Goal: Task Accomplishment & Management: Use online tool/utility

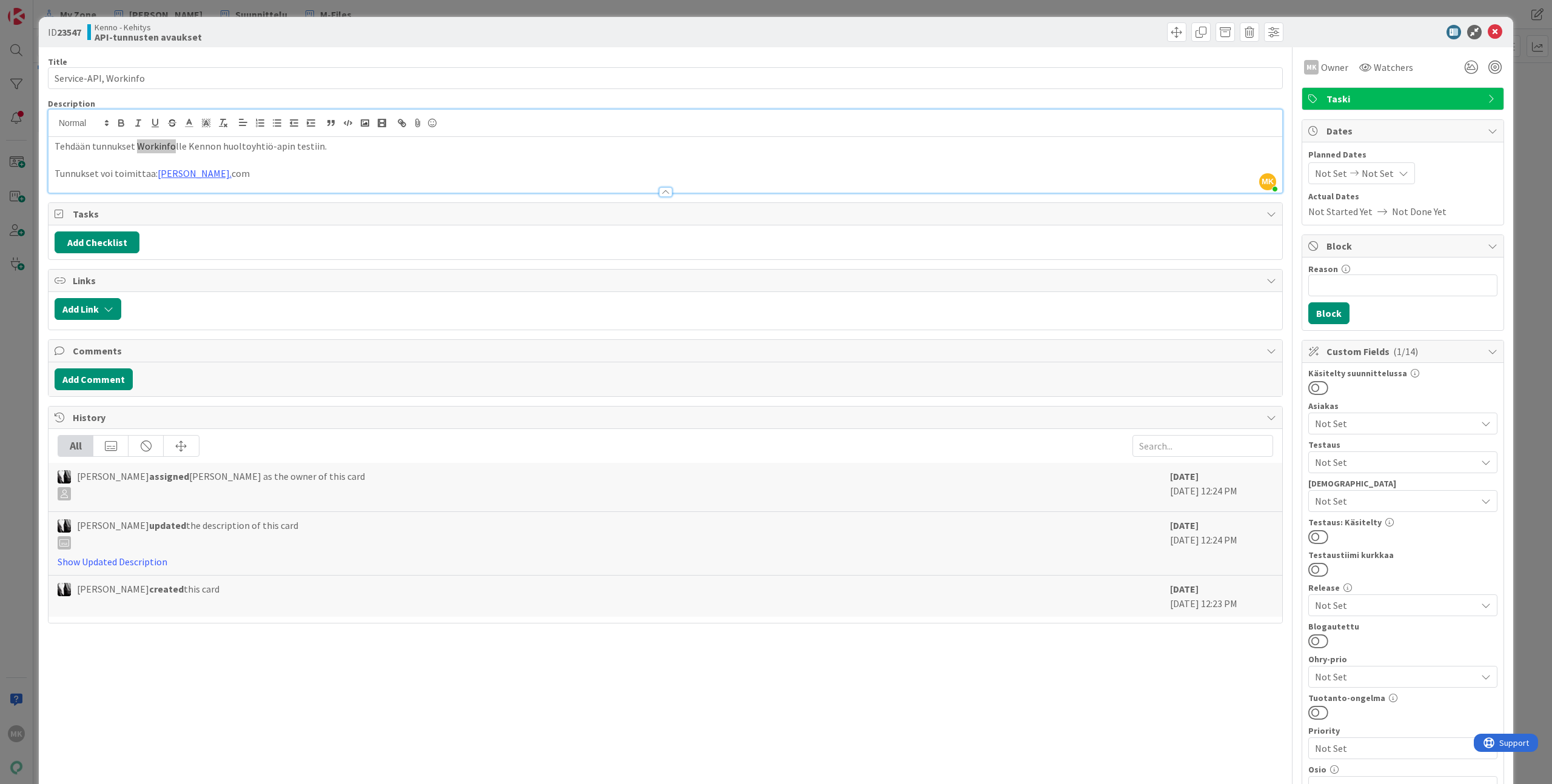
scroll to position [258, 0]
click at [337, 40] on div "Kenno - Kehitys API-tunnusten avaukset" at bounding box center [374, 32] width 575 height 19
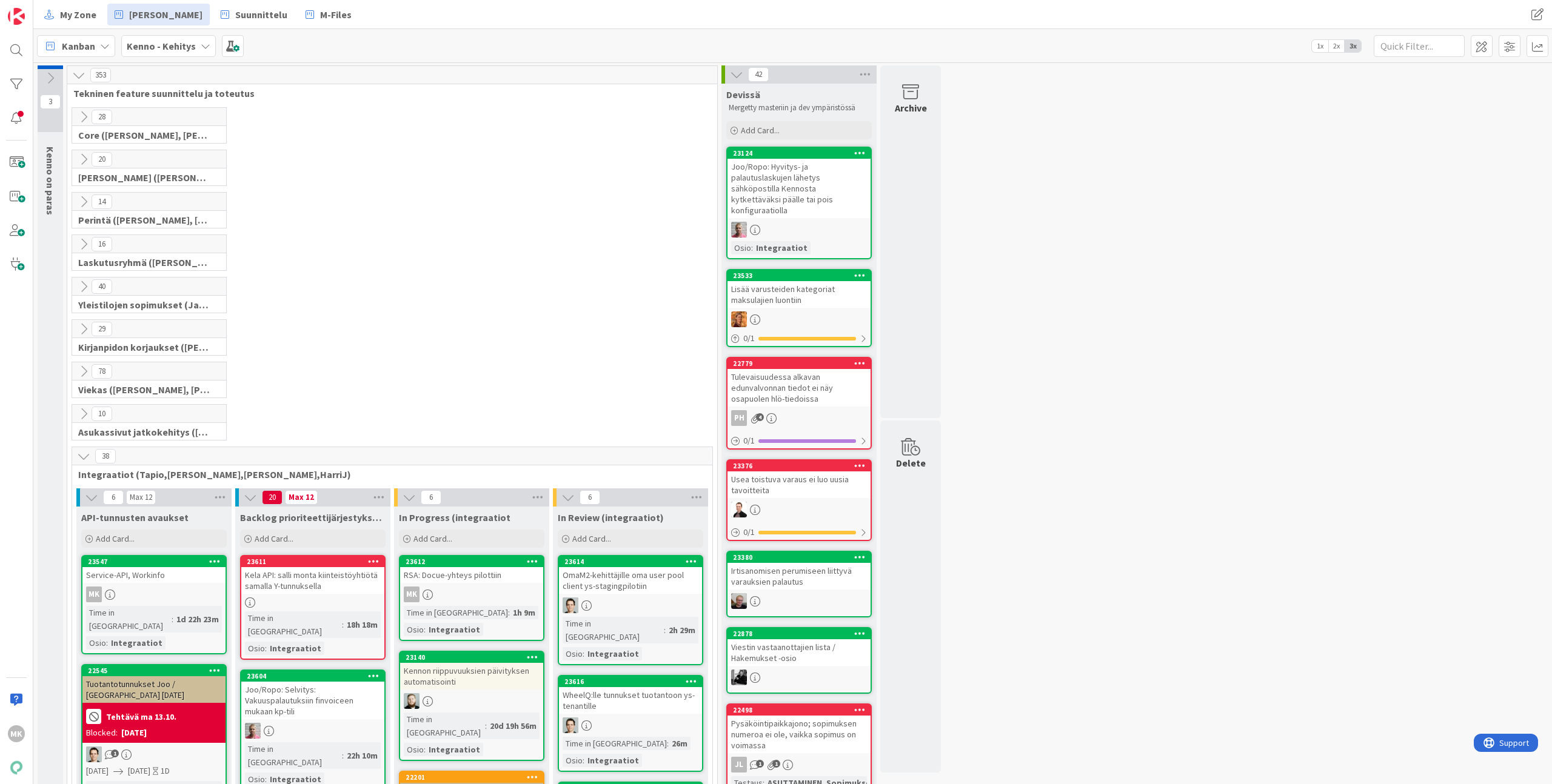
scroll to position [252, 0]
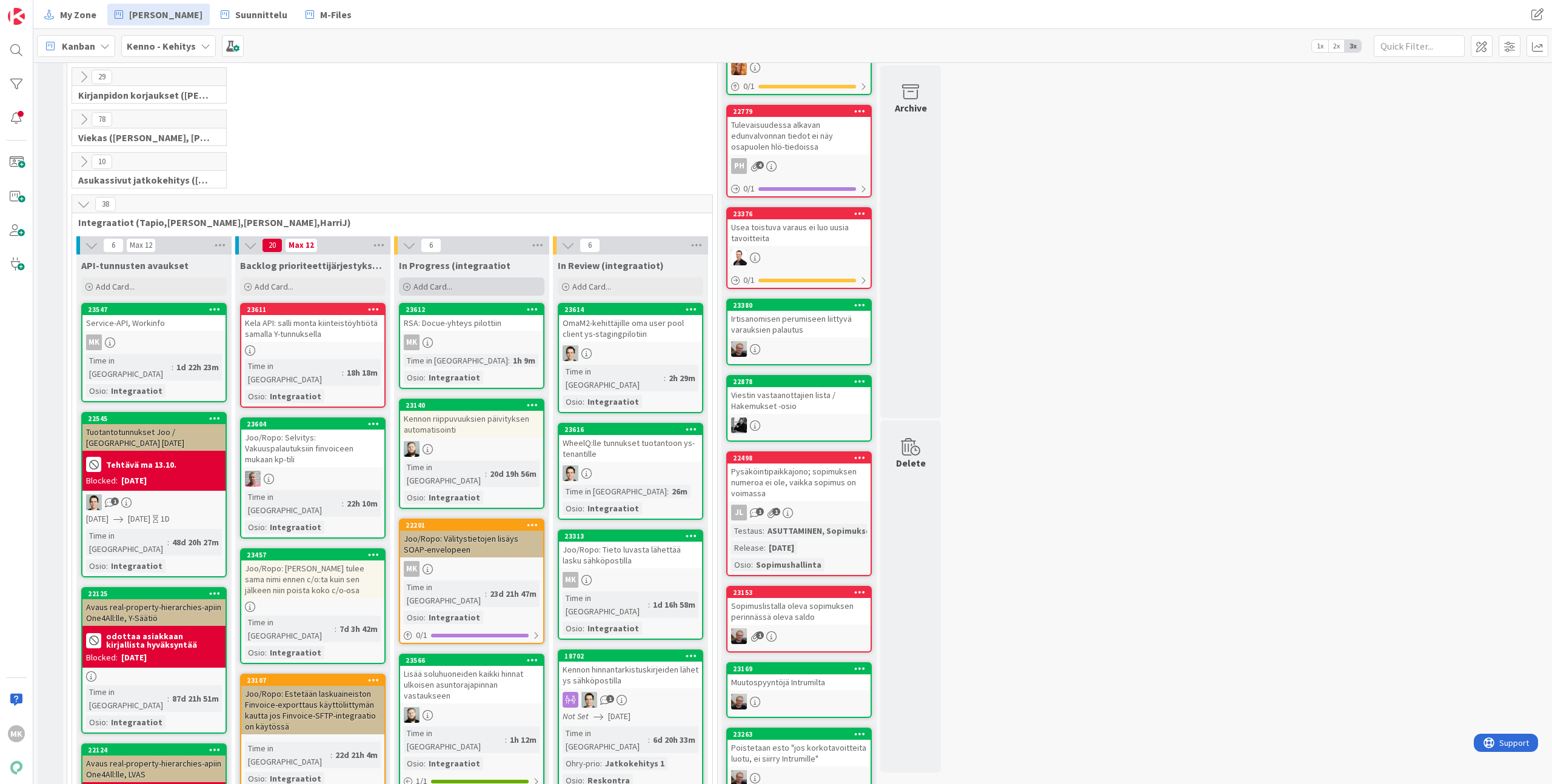
click at [452, 287] on span "Add Card..." at bounding box center [433, 286] width 39 height 11
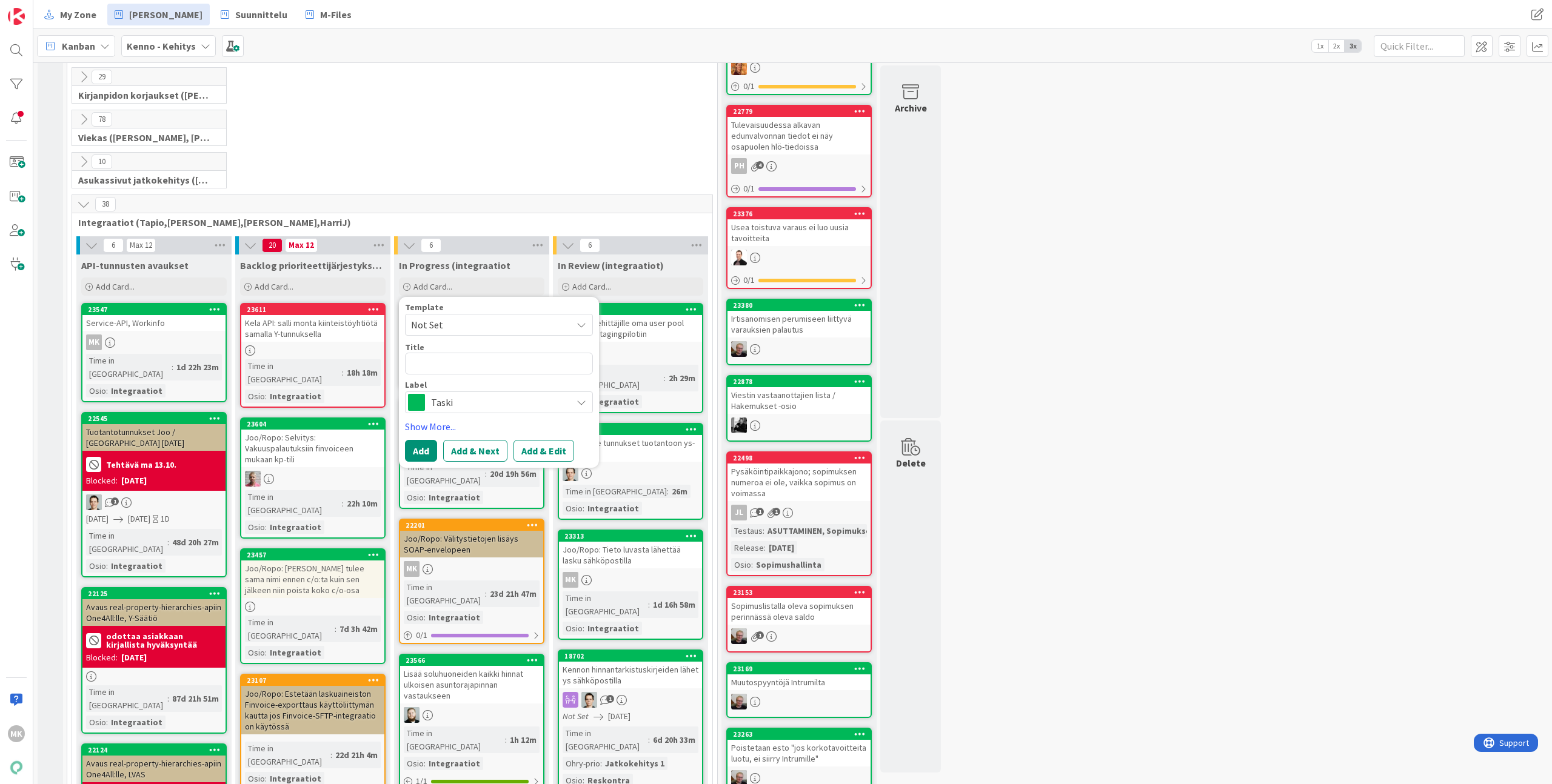
type textarea "x"
type textarea "R"
type textarea "x"
type textarea "RS"
type textarea "x"
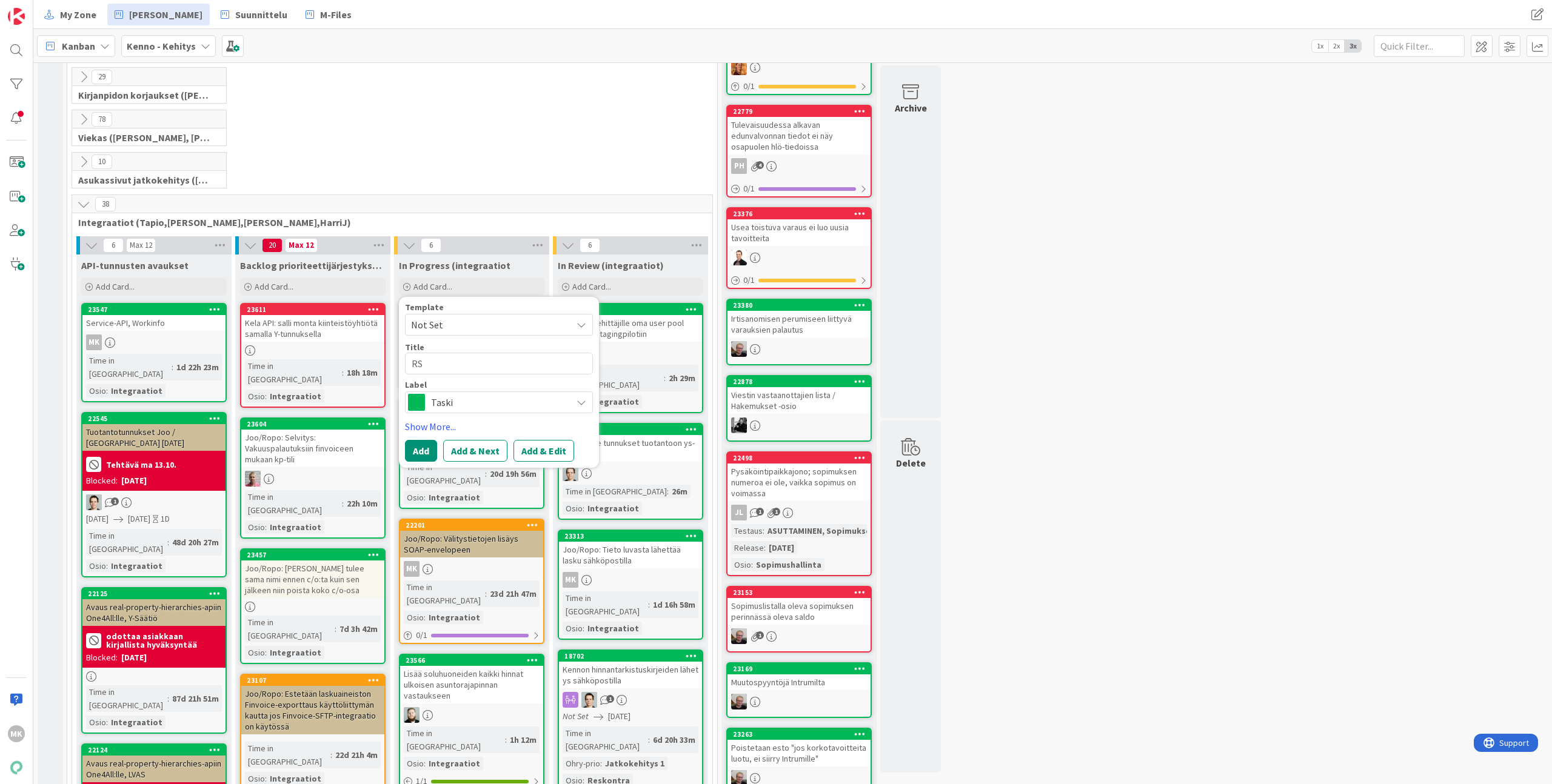
type textarea "RSA"
type textarea "x"
type textarea "RSA:"
type textarea "x"
type textarea "RSA:"
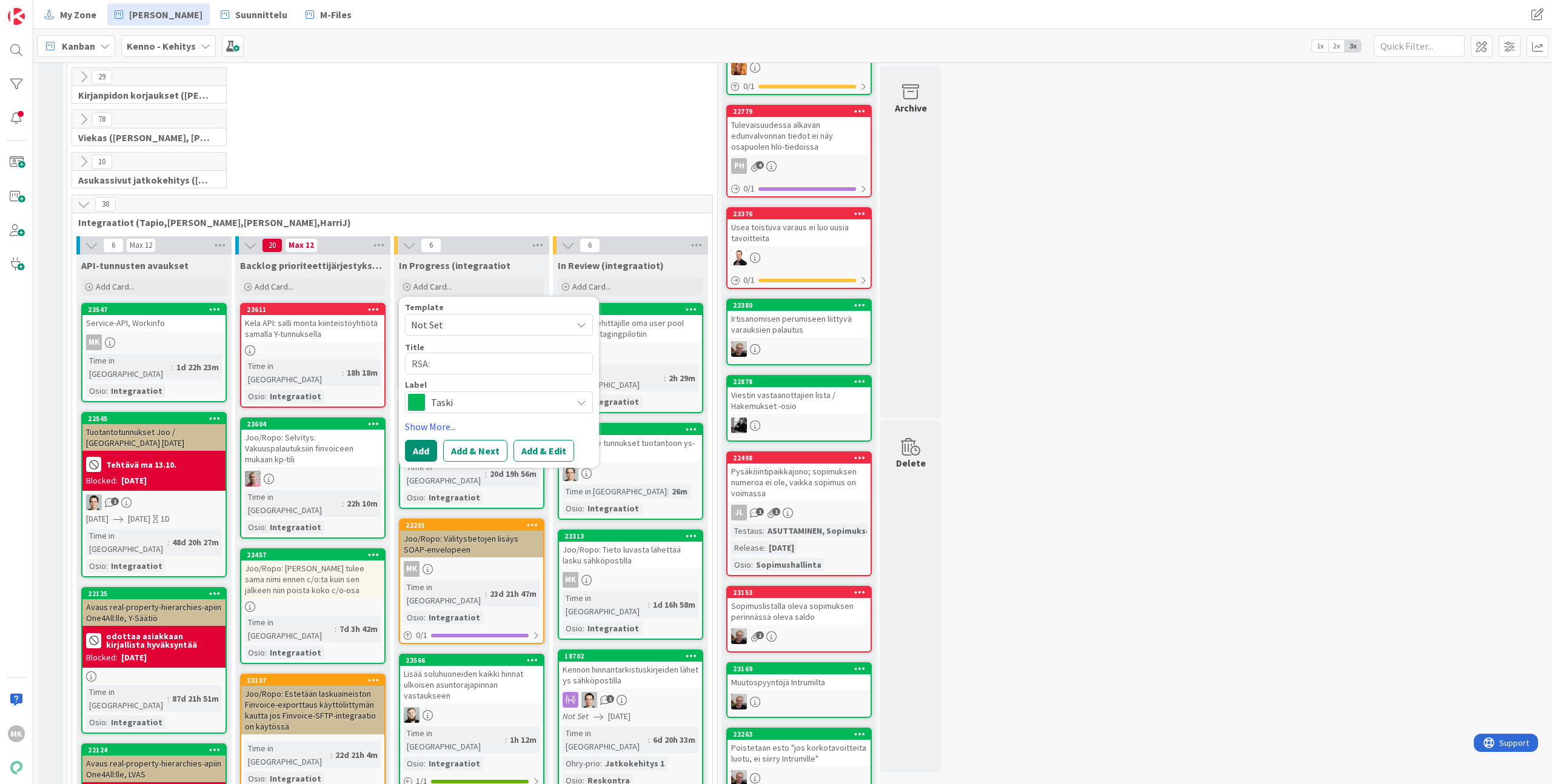
type textarea "x"
type textarea "RSA: D"
type textarea "x"
type textarea "RSA: Do"
type textarea "x"
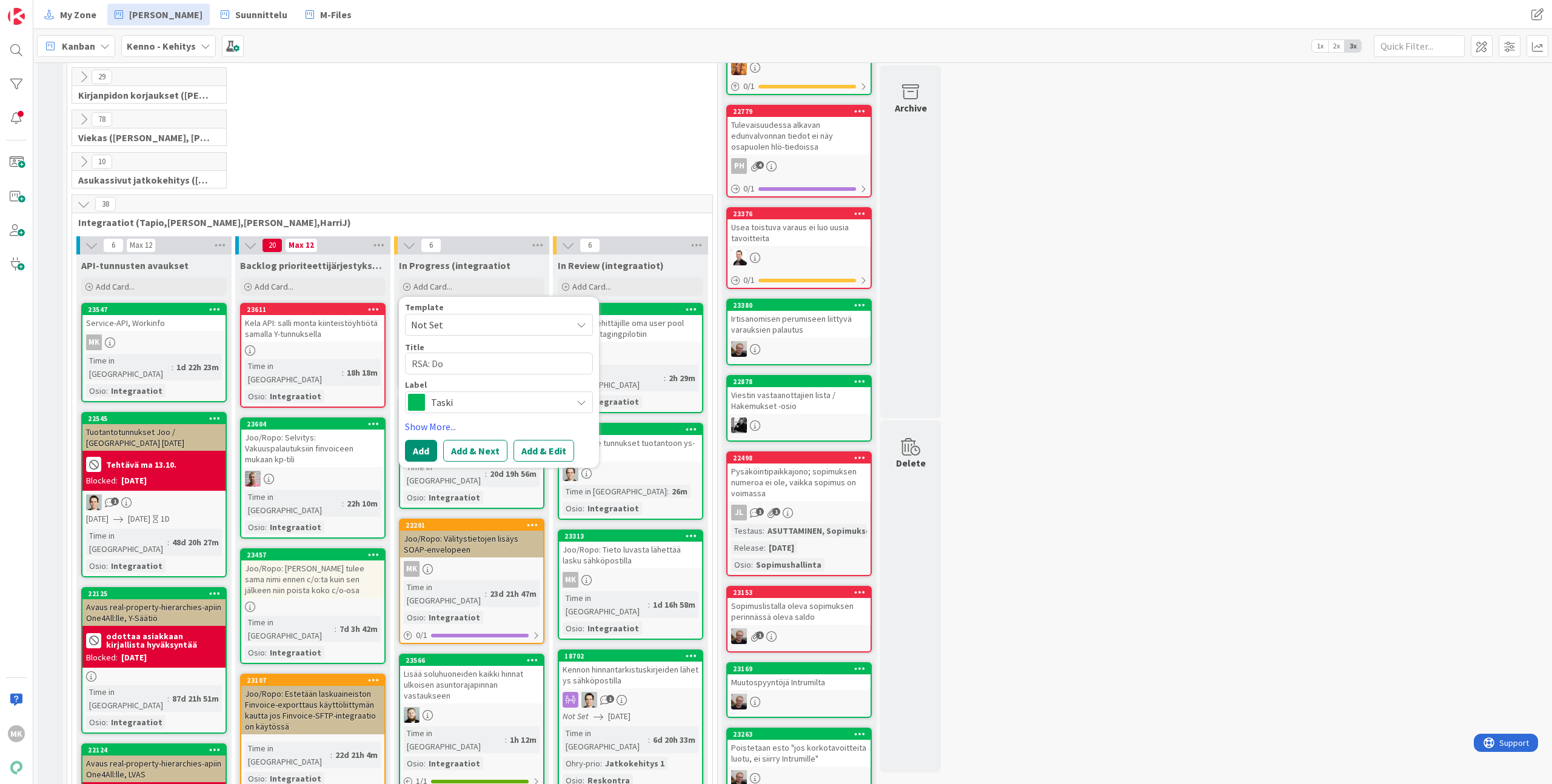
type textarea "RSA: Doc"
type textarea "x"
type textarea "RSA: Docu"
type textarea "x"
type textarea "RSA: Docue"
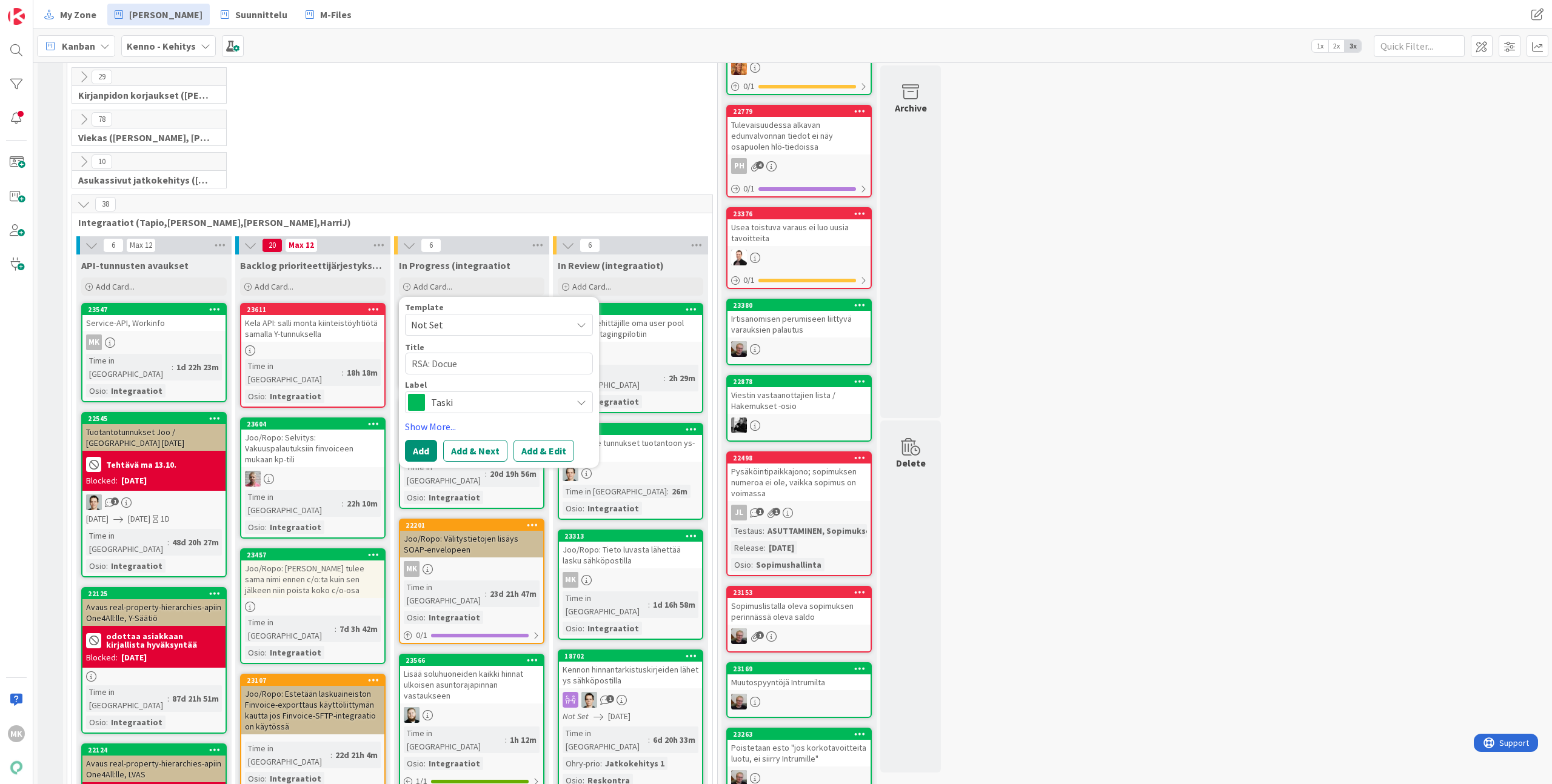
type textarea "x"
type textarea "RSA: Docuey"
type textarea "x"
type textarea "RSA: Docueym"
type textarea "x"
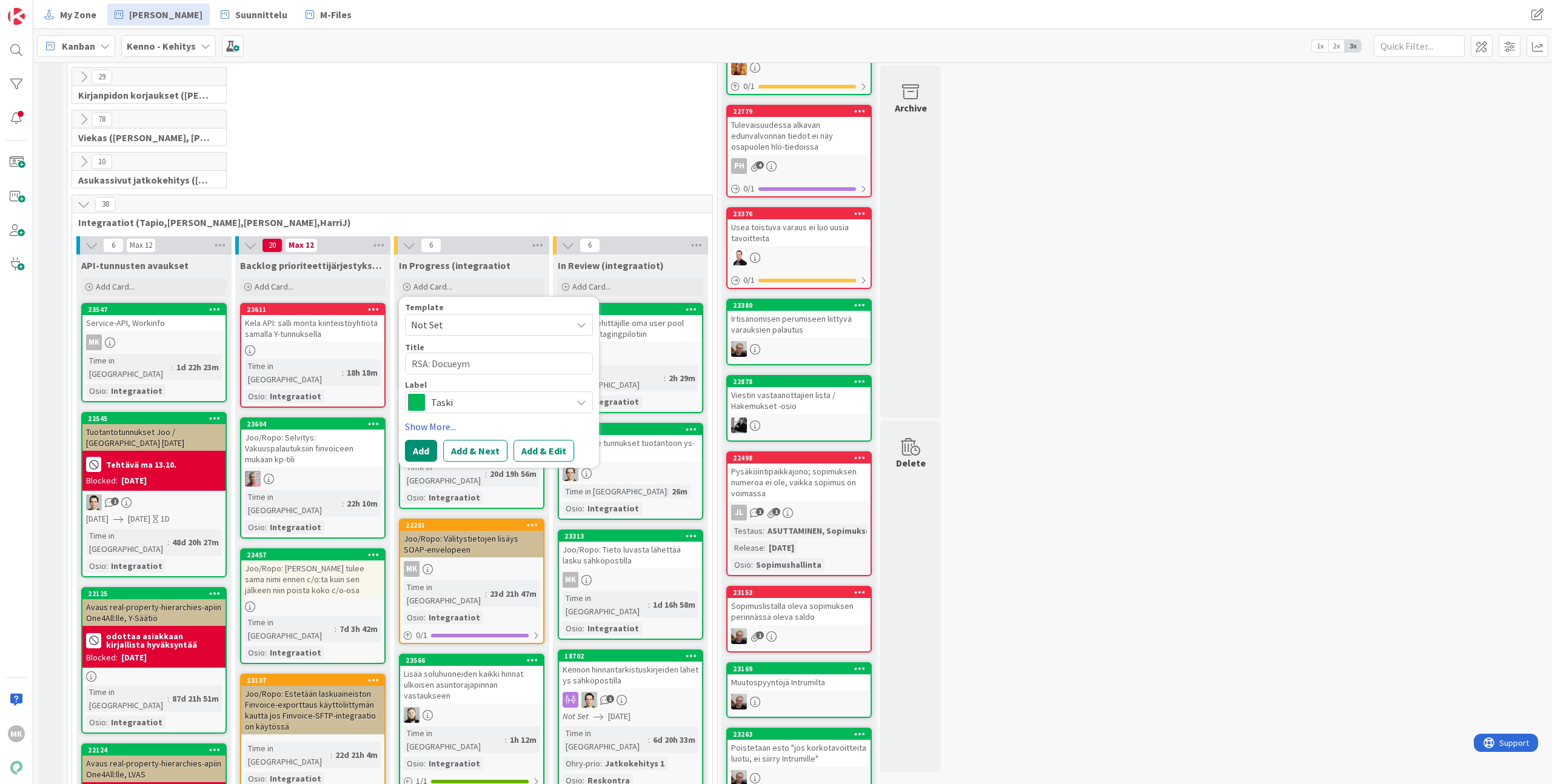
type textarea "RSA: Docuey"
type textarea "x"
type textarea "RSA: Docue"
type textarea "x"
type textarea "RSA: Docue-"
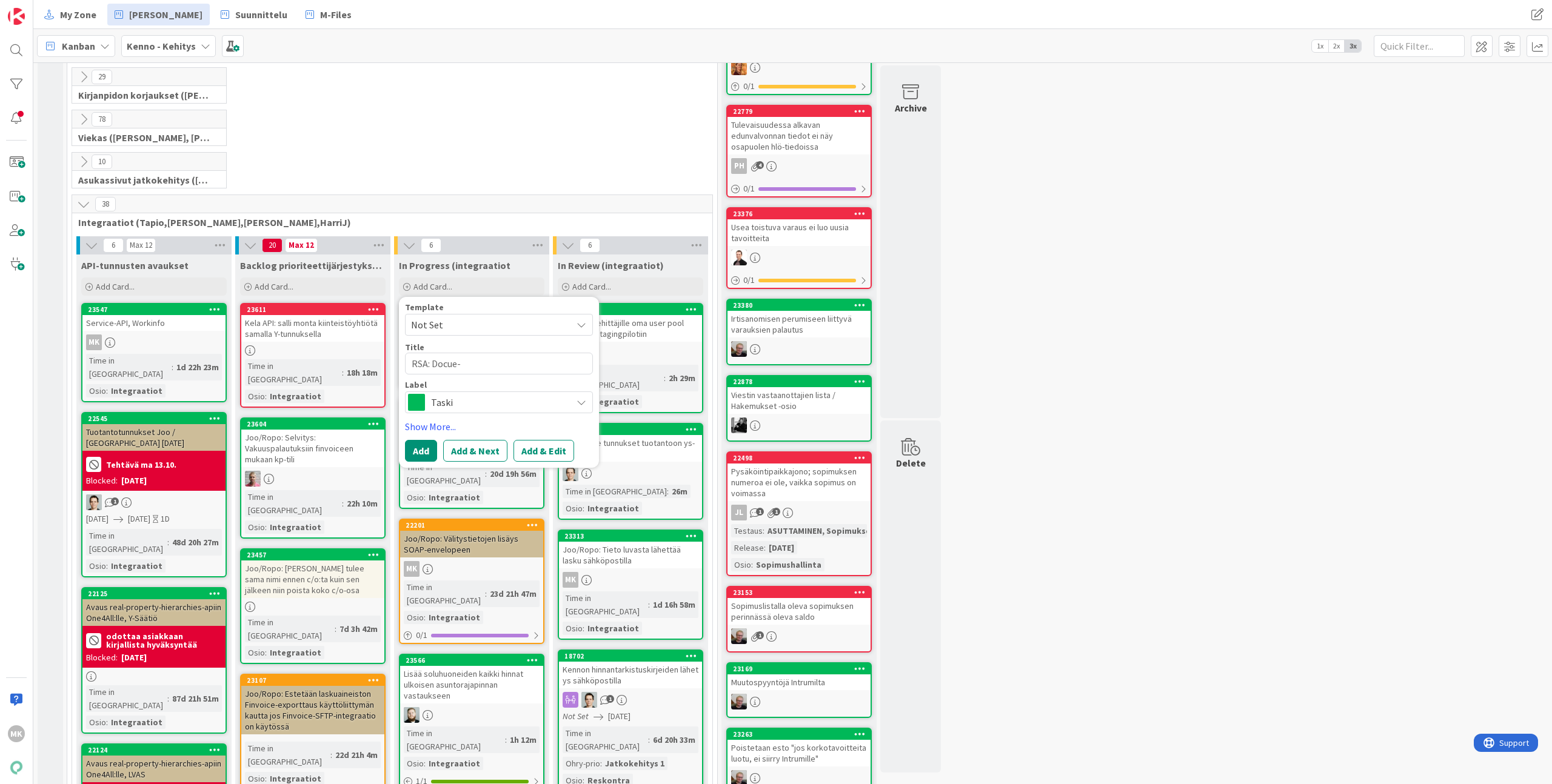
type textarea "x"
type textarea "RSA: Docue-y"
type textarea "x"
type textarea "RSA: Docue-yh"
type textarea "x"
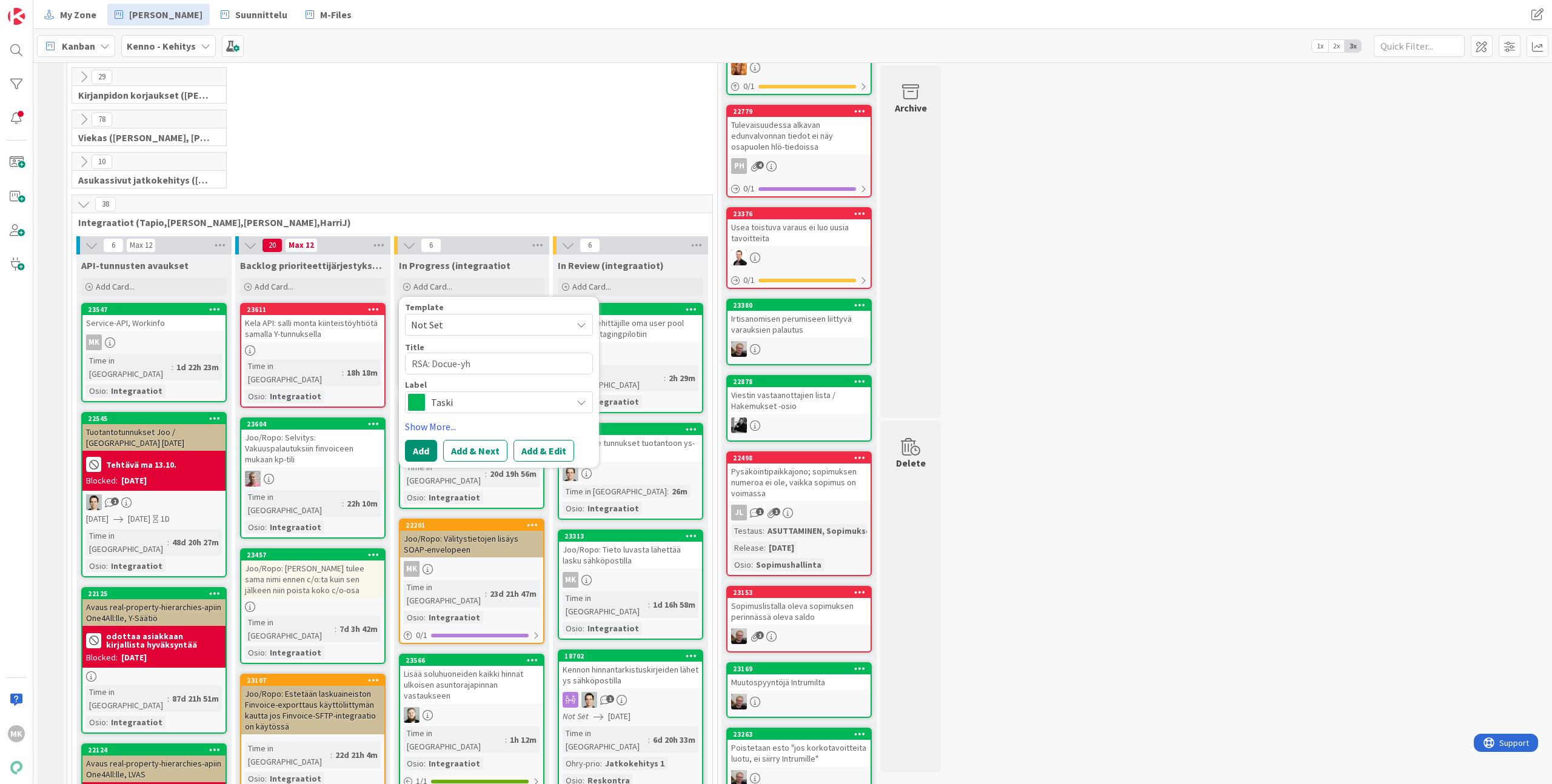
type textarea "RSA: Docue-yht"
type textarea "x"
type textarea "RSA: Docue-yhte"
type textarea "x"
type textarea "RSA: Docue-yhtey"
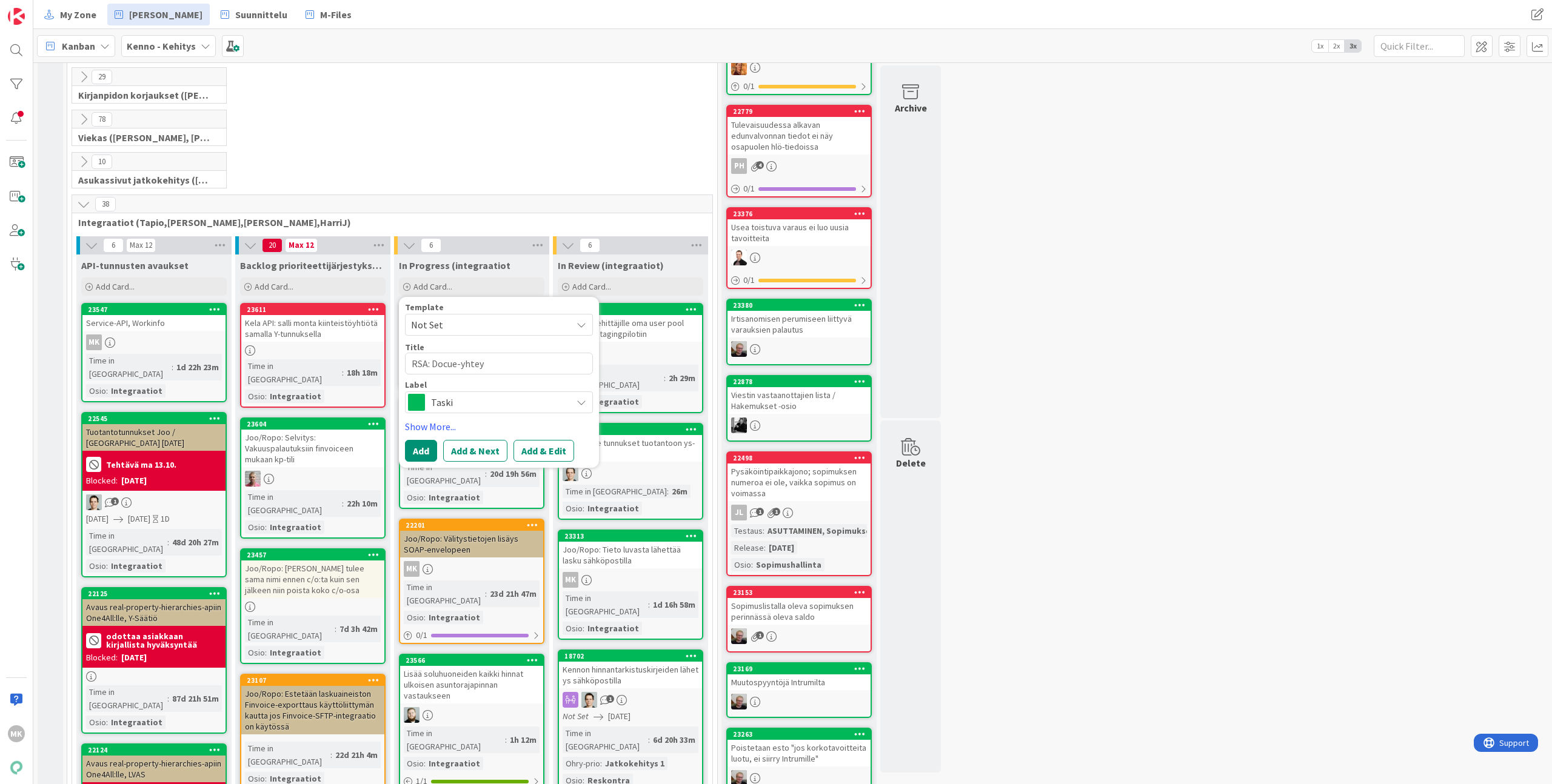
type textarea "x"
type textarea "RSA: Docue-yhteys"
type textarea "x"
type textarea "RSA: Docue-yhteys"
type textarea "x"
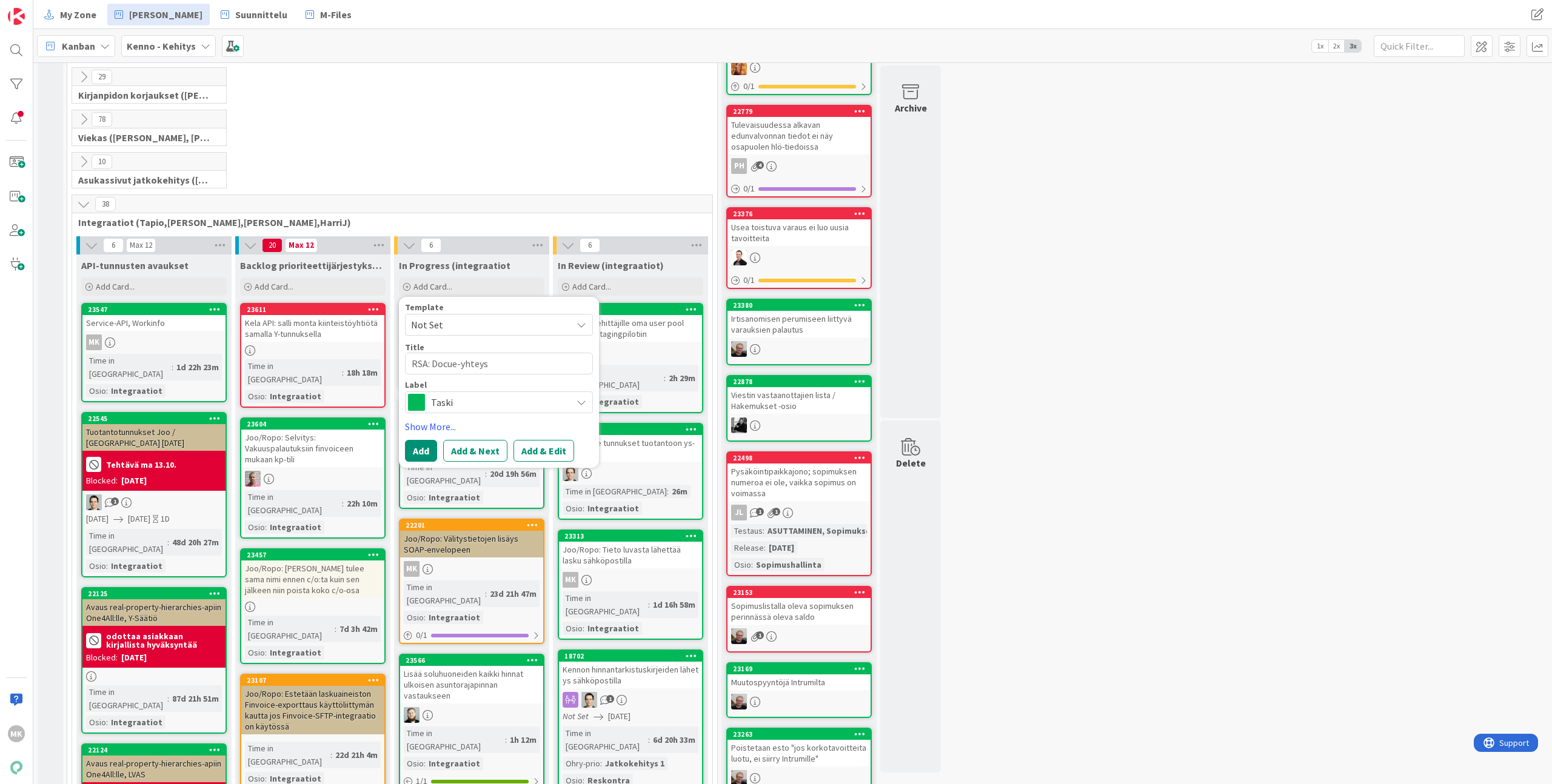
type textarea "RSA: Docue-yhteys t"
type textarea "x"
type textarea "RSA: Docue-yhteys tu"
type textarea "x"
type textarea "RSA: Docue-yhteys tuo"
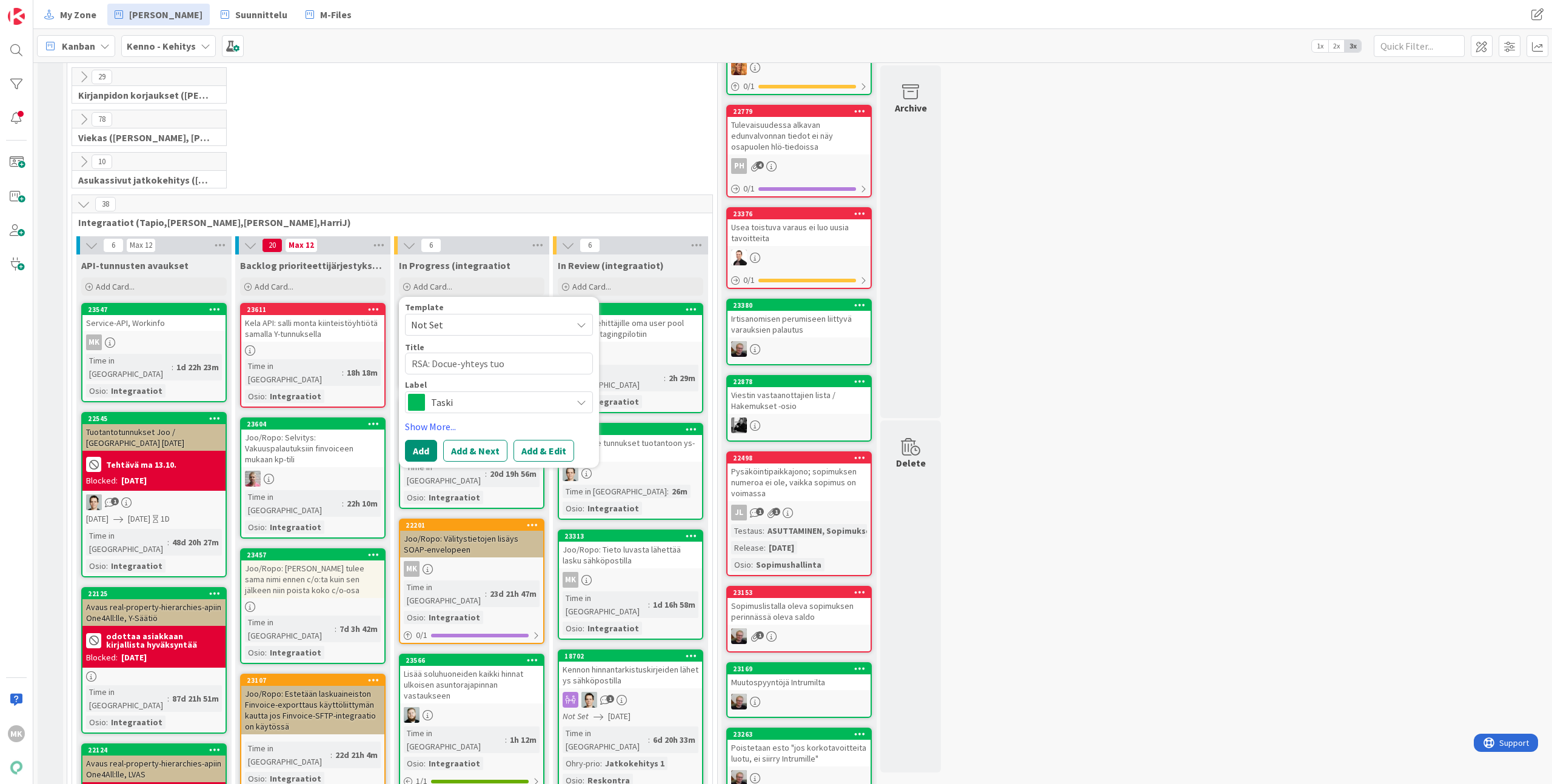
type textarea "x"
type textarea "RSA: Docue-yhteys tuot"
type textarea "x"
type textarea "RSA: Docue-yhteys tuota"
type textarea "x"
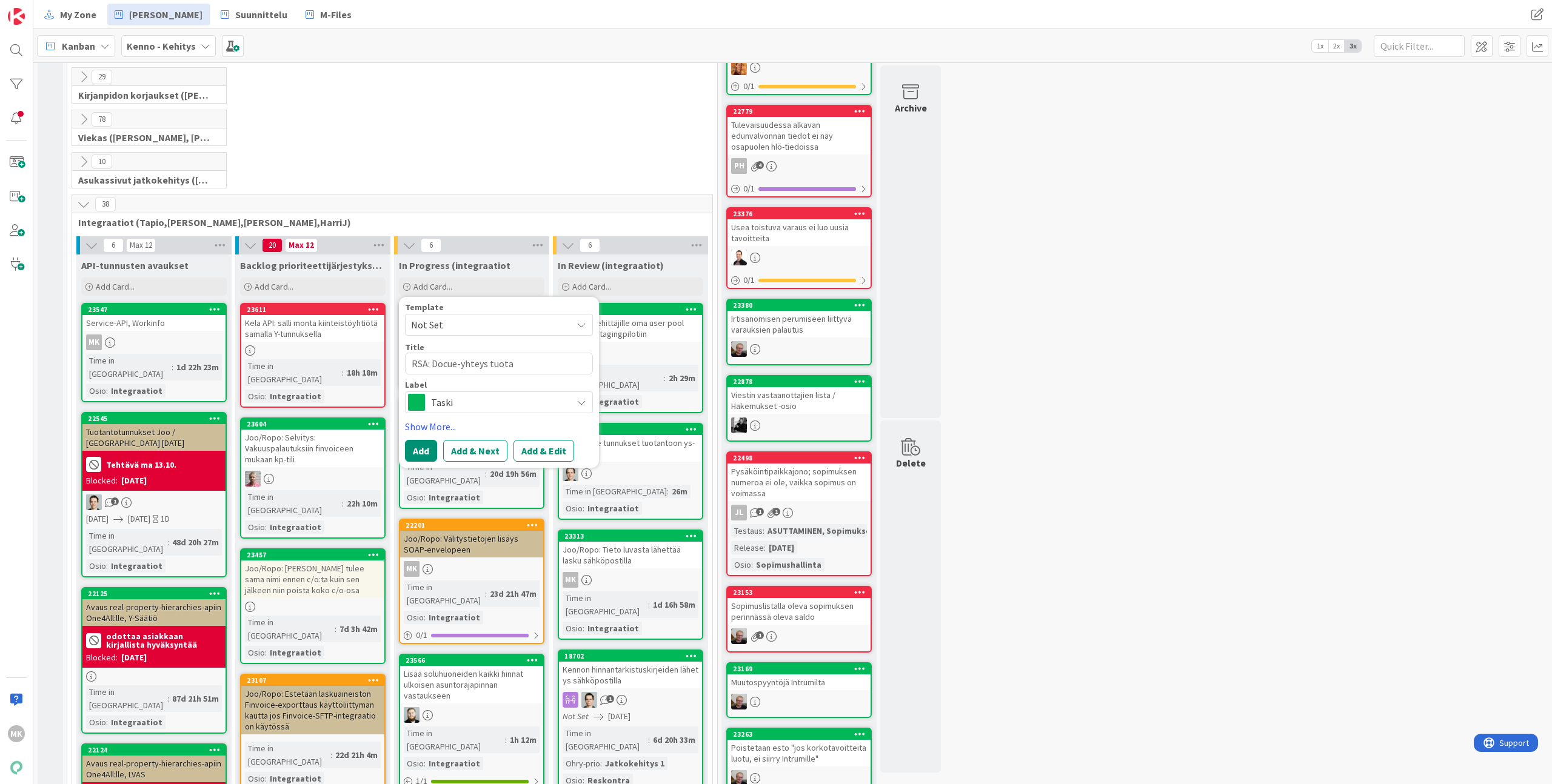
type textarea "RSA: Docue-yhteys tuotan"
type textarea "x"
type textarea "RSA: Docue-yhteys tuotant"
type textarea "x"
type textarea "RSA: Docue-yhteys tuotanto"
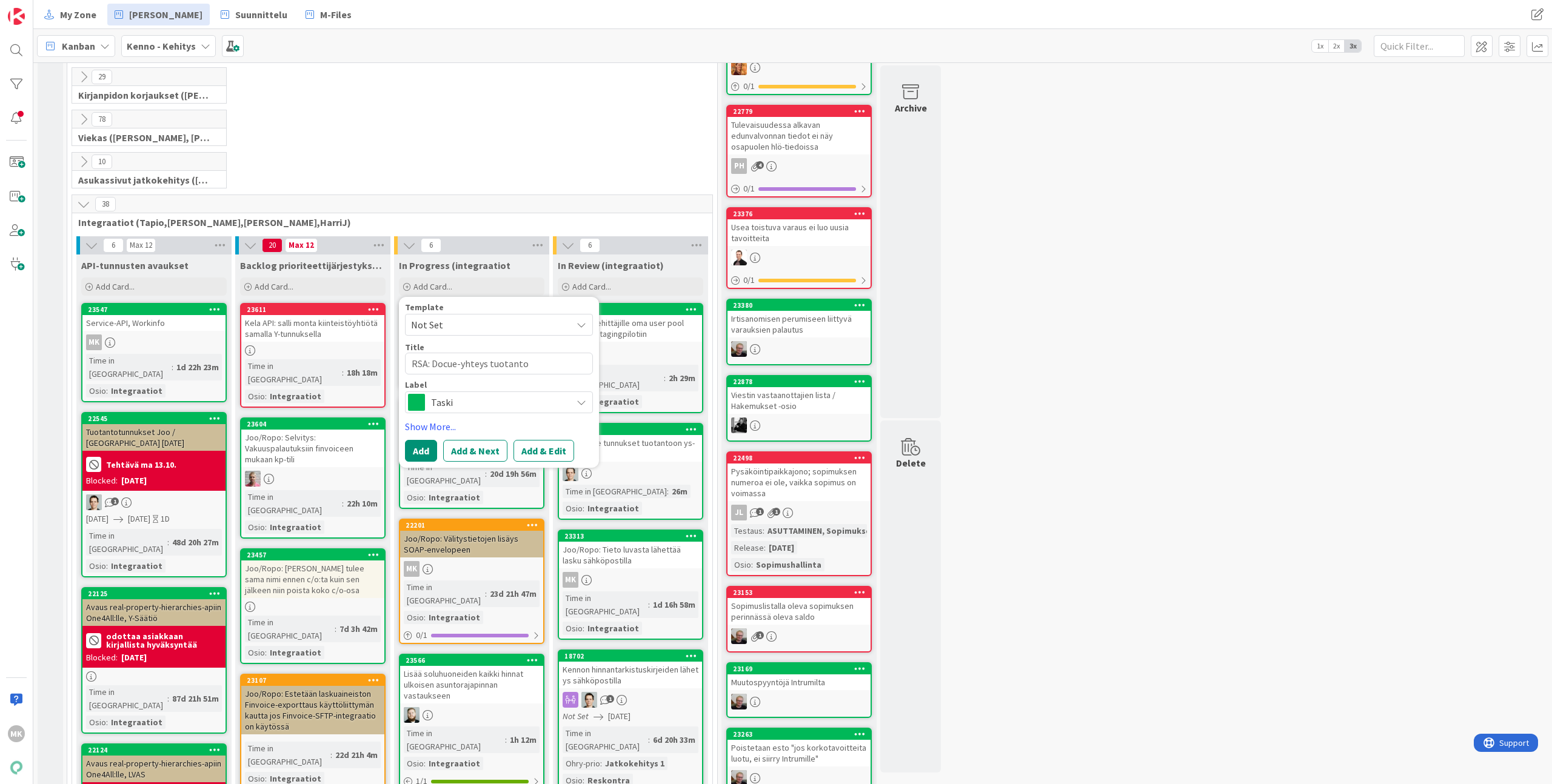
type textarea "x"
type textarea "RSA: Docue-yhteys tuotantoo"
type textarea "x"
type textarea "RSA: Docue-yhteys tuotantoon"
click at [536, 456] on button "Add & Edit" at bounding box center [543, 450] width 61 height 22
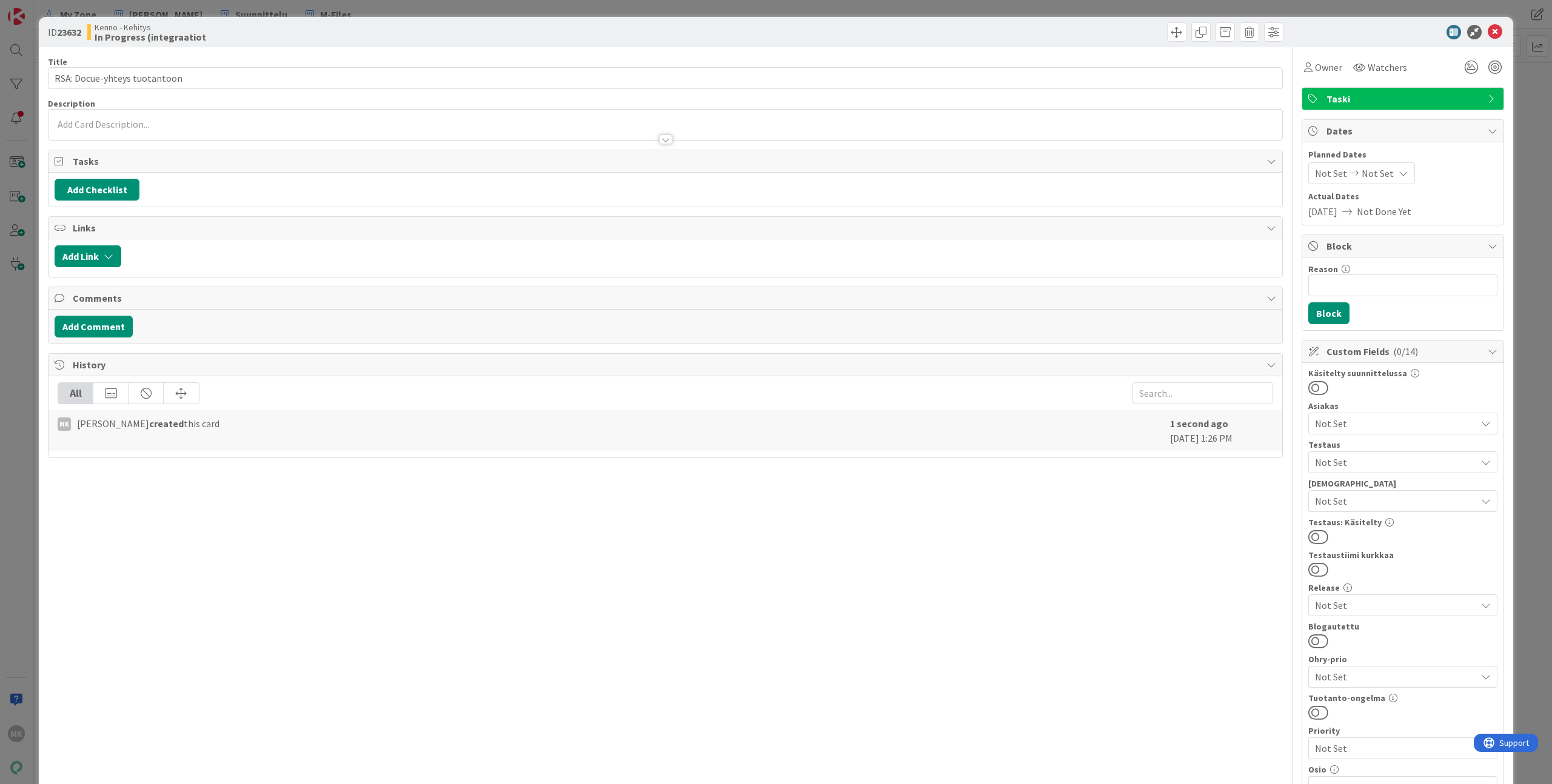
scroll to position [242, 0]
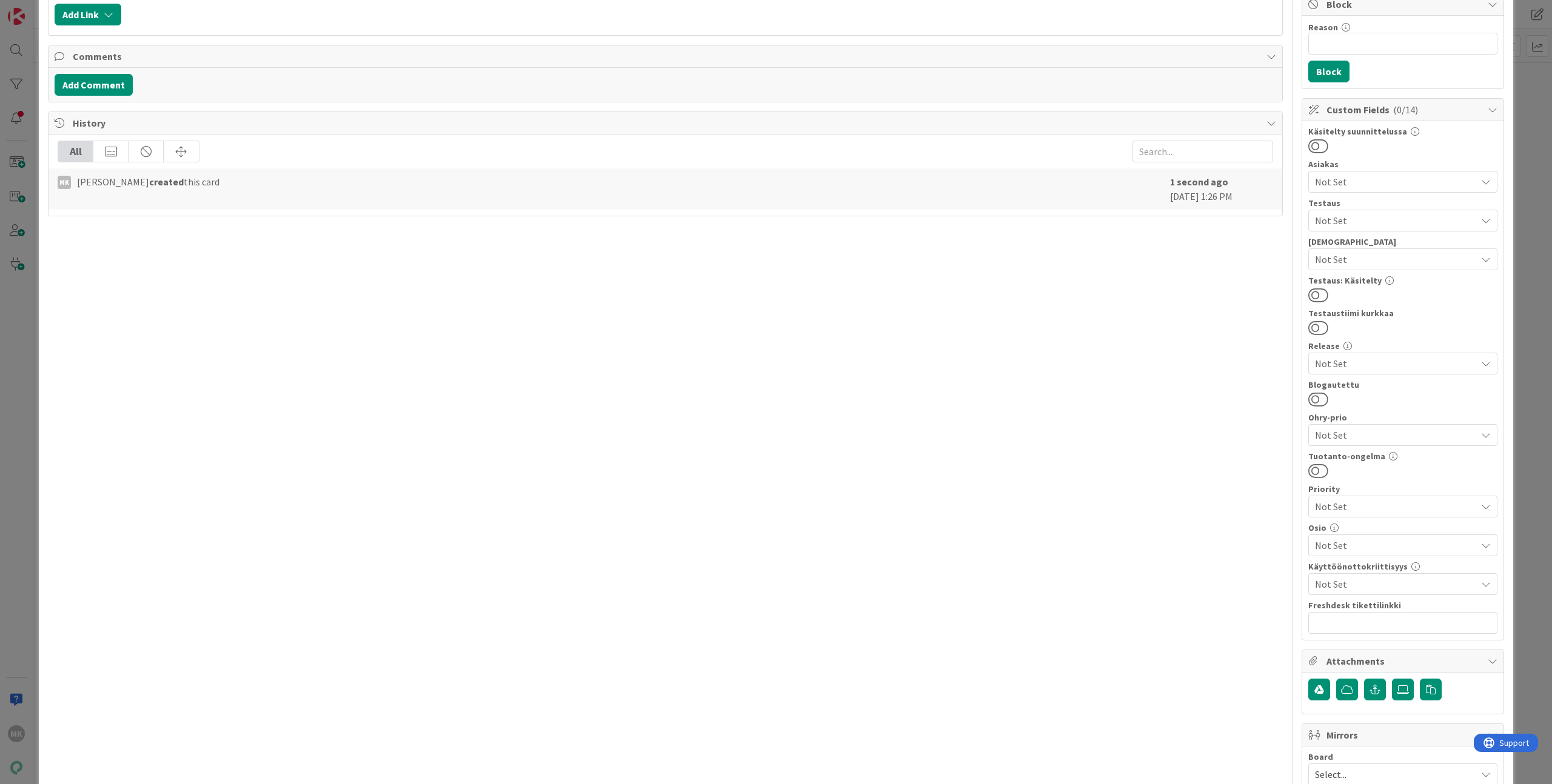
click at [1370, 537] on div "Not Set" at bounding box center [1403, 545] width 190 height 22
click at [1357, 276] on span "Integraatiot" at bounding box center [1352, 268] width 53 height 18
click at [1218, 323] on div "Title 28 / 128 RSA: Docue-yhteys tuotantoon Description MK Marko Kankaanniemi j…" at bounding box center [665, 339] width 1235 height 1067
click at [1536, 397] on div "ID 23632 Kenno - Kehitys In Progress (integraatiot Title 28 / 128 RSA: Docue-yh…" at bounding box center [776, 392] width 1552 height 784
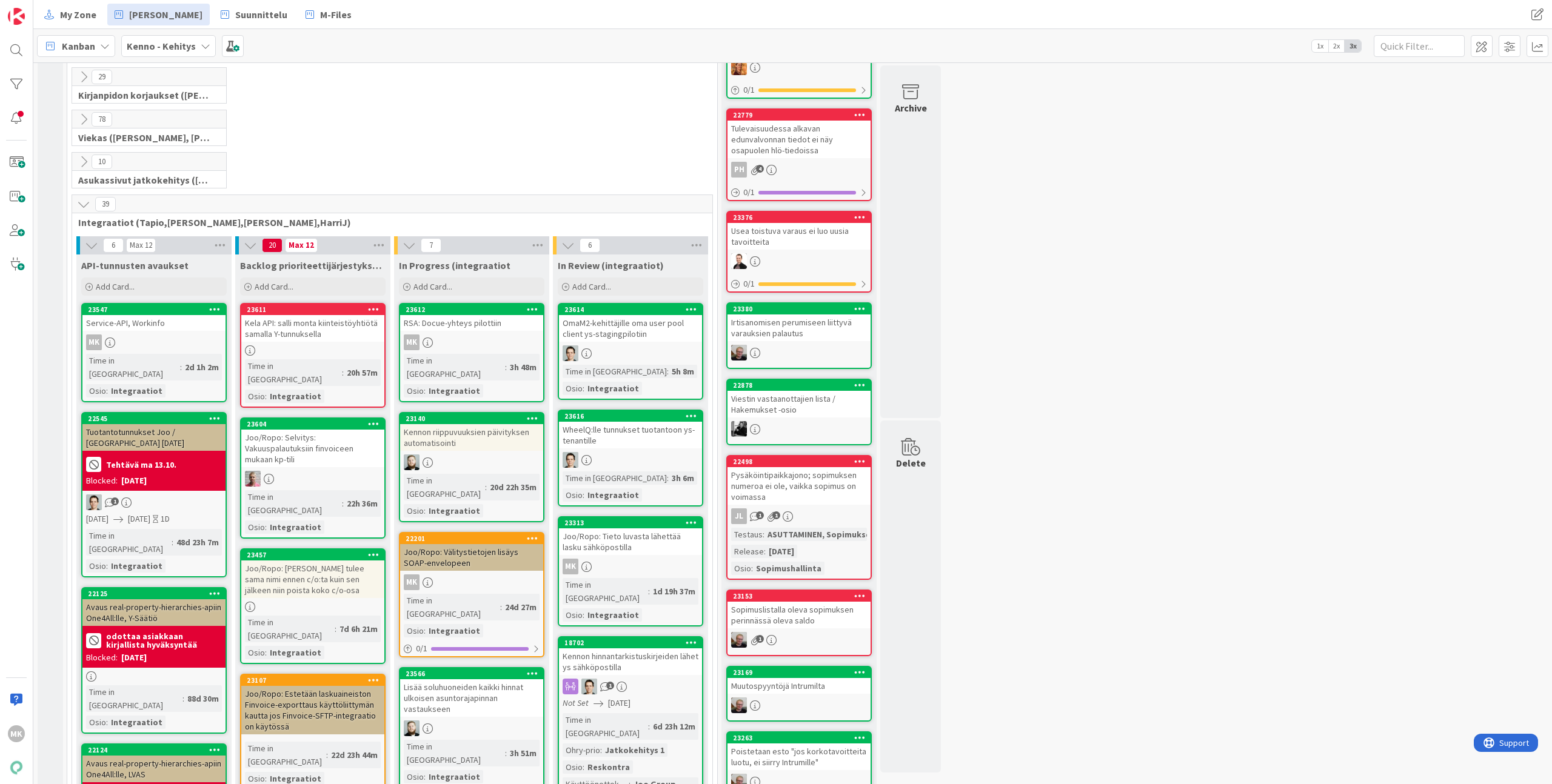
click at [488, 326] on div "RSA: Docue-yhteys pilottiin" at bounding box center [472, 323] width 143 height 15
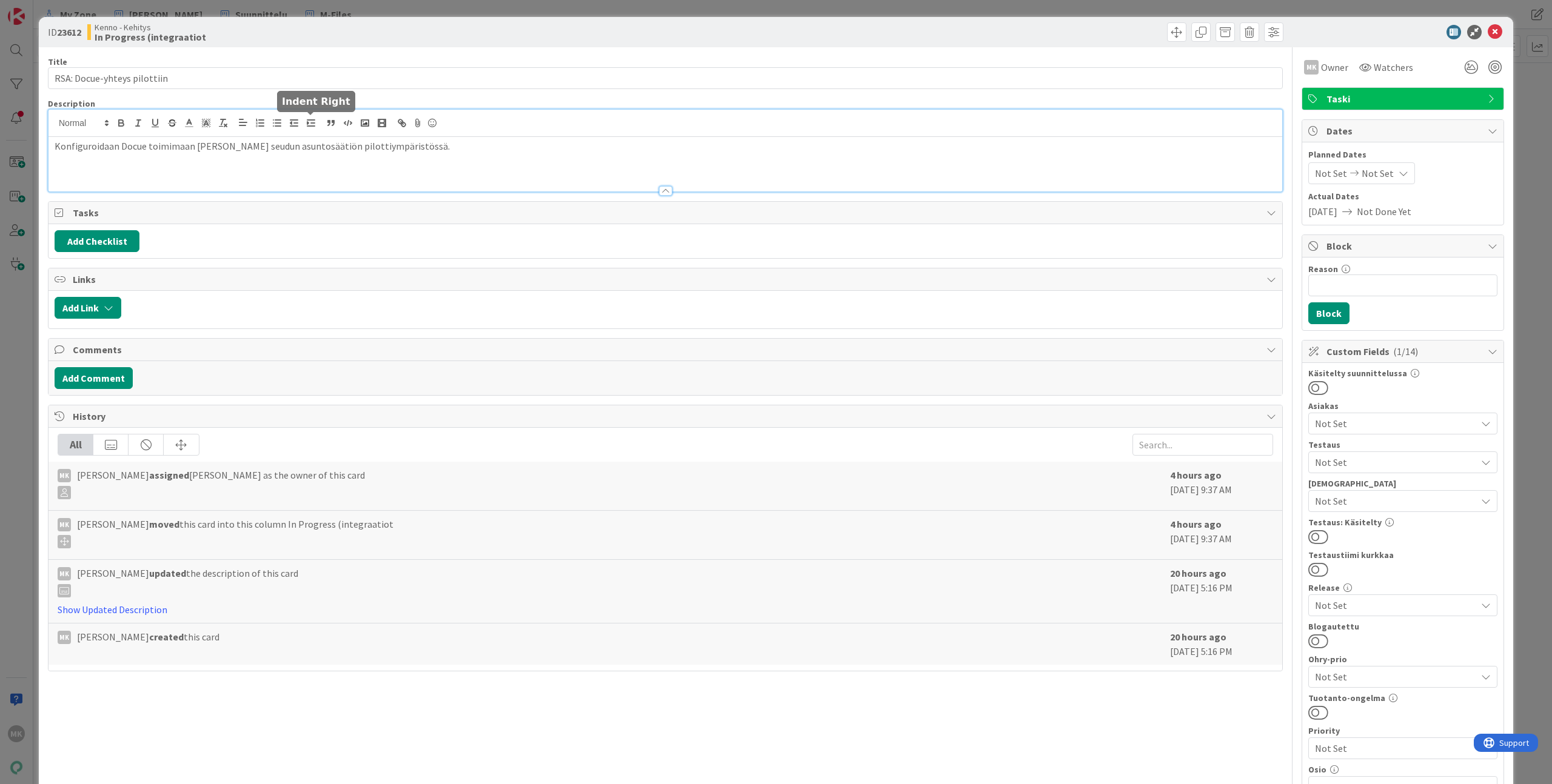
click at [303, 128] on div "Konfiguroidaan Docue toimimaan Raahen seudun asuntosäätiön pilottiympäristössä." at bounding box center [665, 150] width 1234 height 82
click at [409, 142] on p "Konfiguroidaan Docue toimimaan Raahen seudun asuntosäätiön pilottiympäristössä." at bounding box center [665, 146] width 1222 height 14
click at [404, 34] on div "Kenno - Kehitys In Progress (integraatiot" at bounding box center [374, 32] width 575 height 19
